Goal: Find contact information: Find contact information

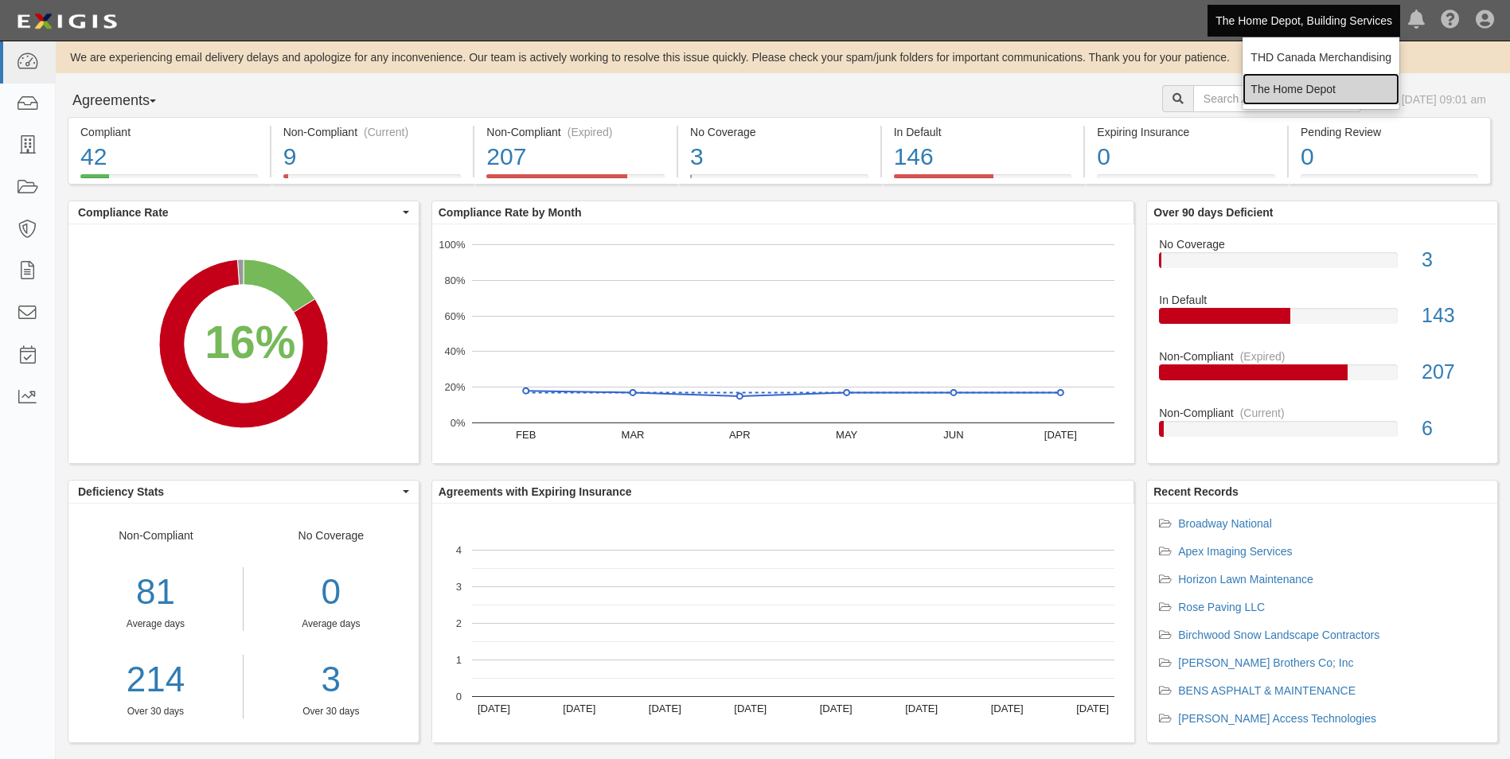
click at [1309, 83] on link "The Home Depot" at bounding box center [1320, 89] width 157 height 32
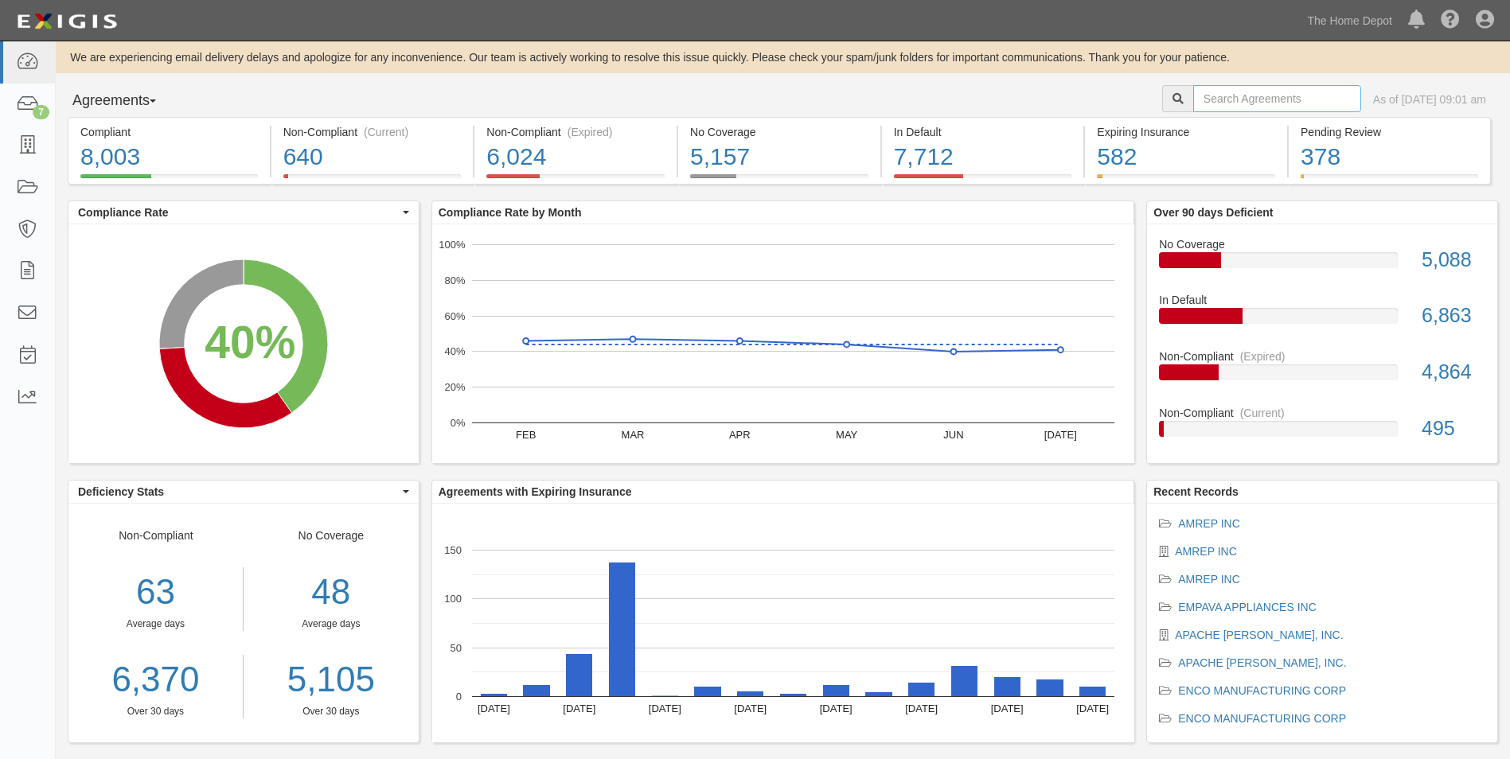
click at [1270, 101] on input "text" at bounding box center [1277, 98] width 168 height 27
type input "Gilbralter"
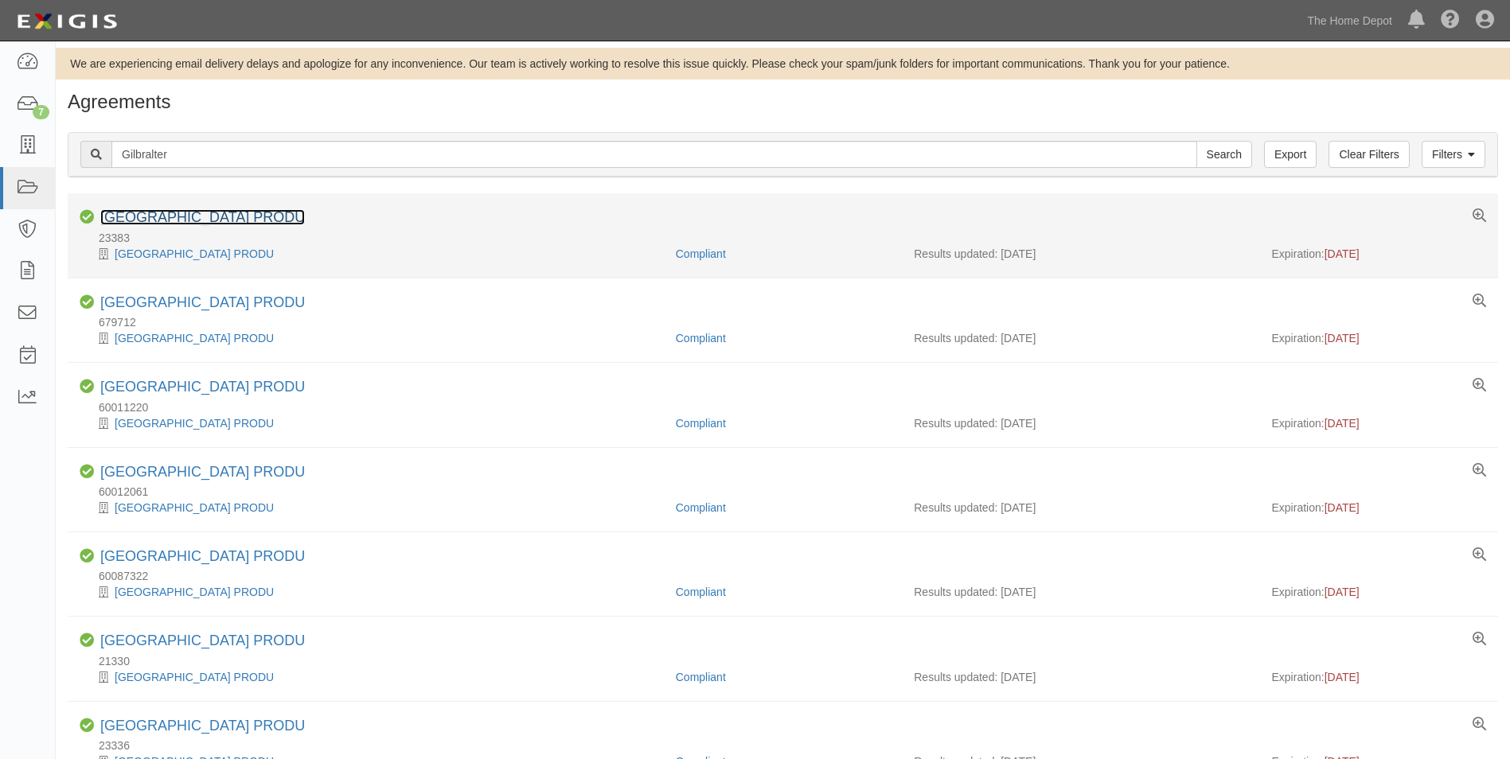
click at [290, 214] on link "[GEOGRAPHIC_DATA] PRODU" at bounding box center [202, 217] width 205 height 16
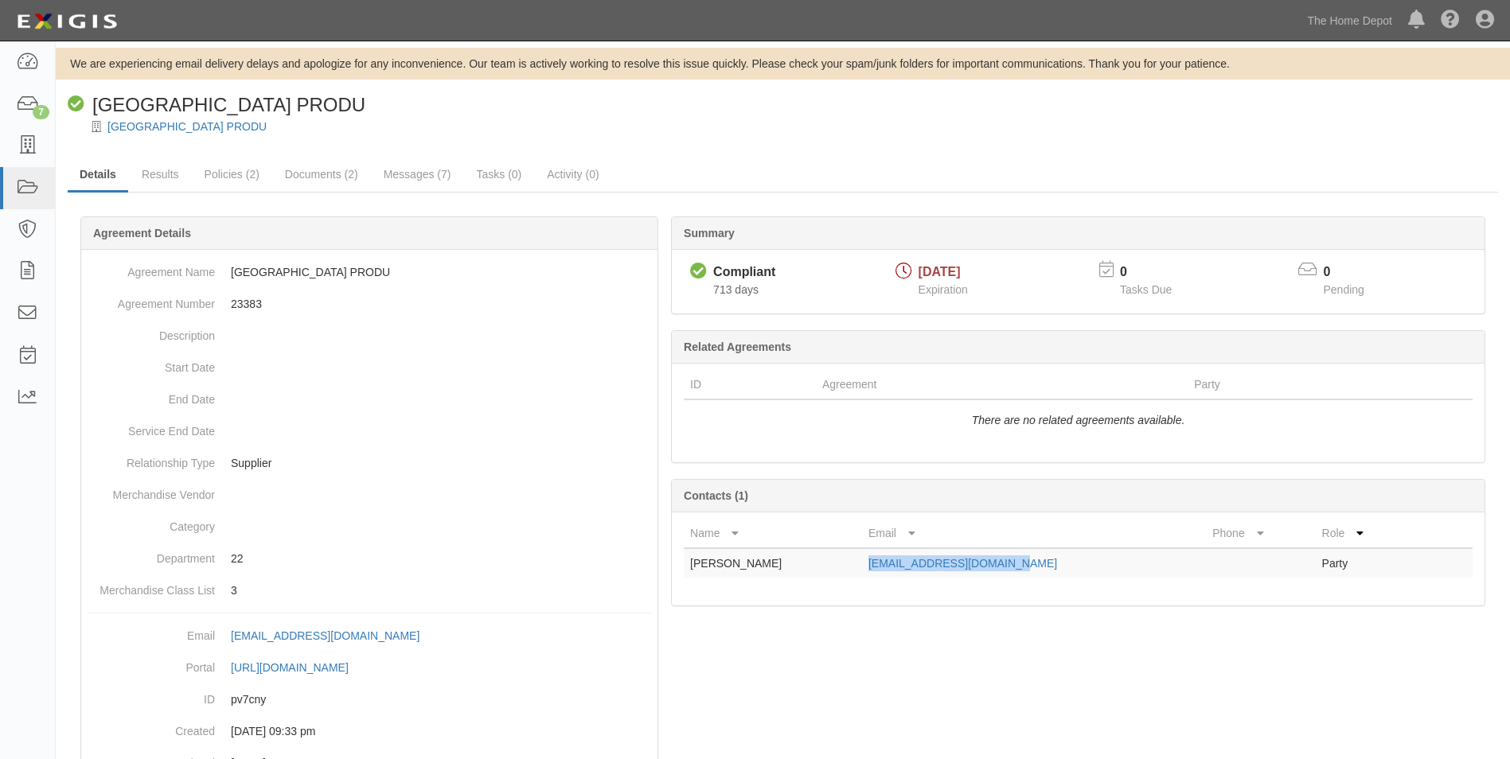
drag, startPoint x: 1050, startPoint y: 568, endPoint x: 900, endPoint y: 568, distance: 150.4
click at [900, 568] on td "ldedwards@gibraltar1.com" at bounding box center [1034, 562] width 344 height 29
copy link "ldedwards@gibraltar1.com"
